Goal: Find specific page/section: Find specific page/section

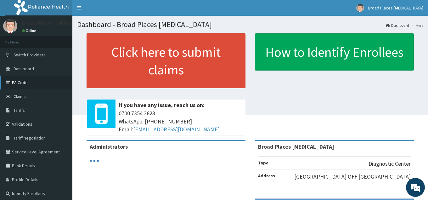
click at [26, 83] on link "PA Code" at bounding box center [36, 83] width 72 height 14
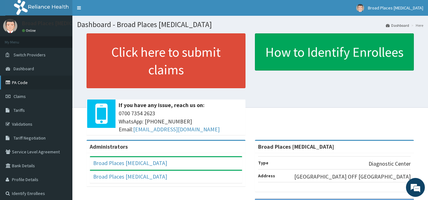
click at [22, 78] on link "PA Code" at bounding box center [36, 83] width 72 height 14
